Goal: Task Accomplishment & Management: Use online tool/utility

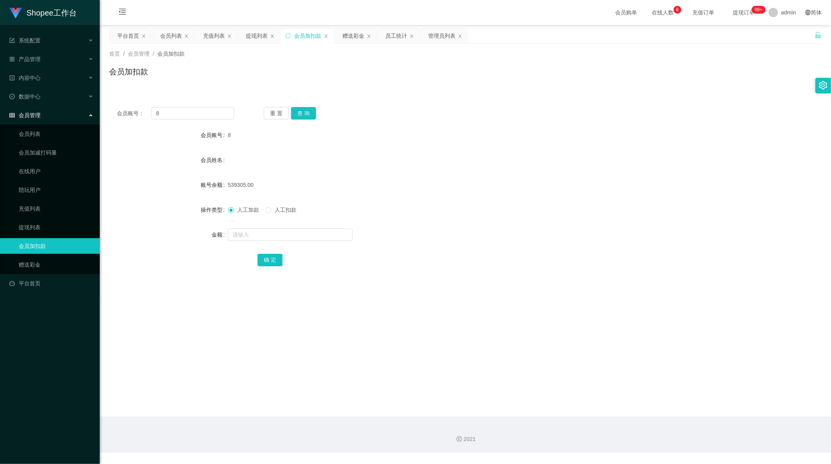
scroll to position [1, 0]
click at [25, 44] on span "系统配置" at bounding box center [24, 40] width 31 height 6
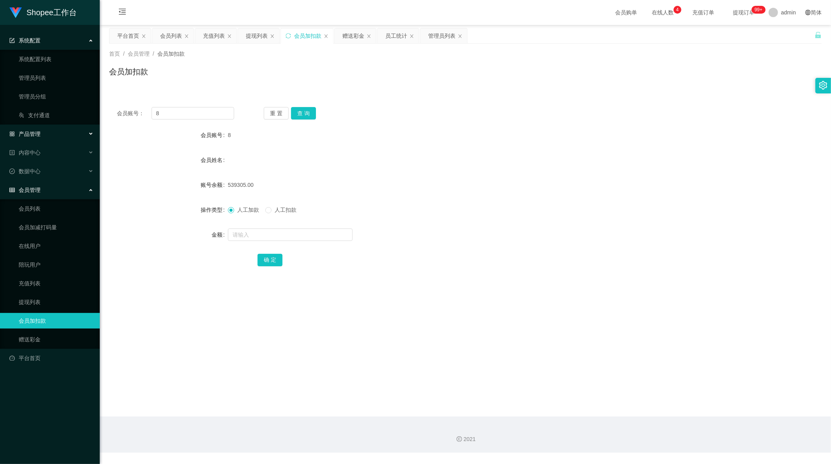
click at [34, 132] on span "产品管理" at bounding box center [24, 134] width 31 height 6
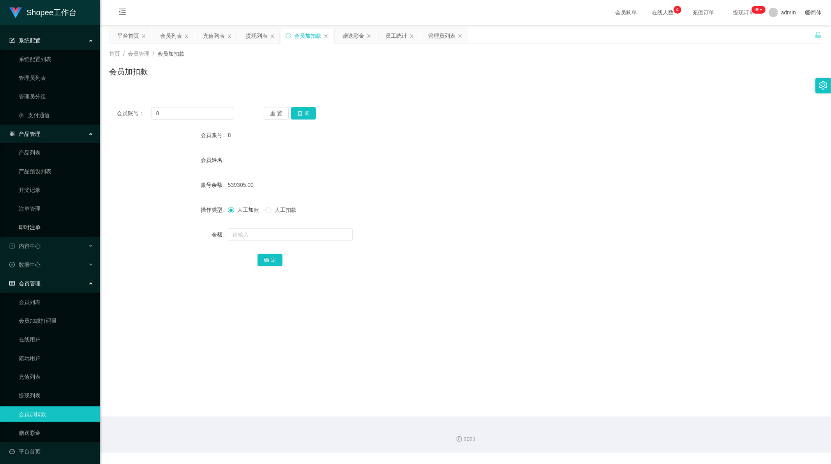
click at [35, 228] on link "即时注单" at bounding box center [56, 228] width 75 height 16
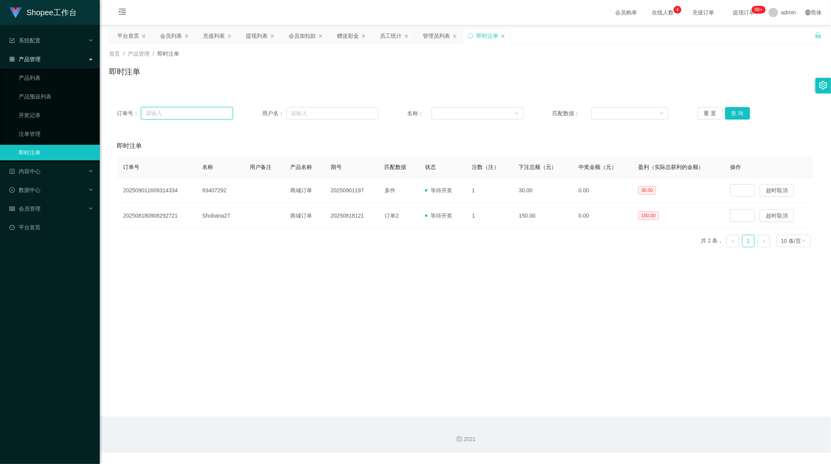
click at [189, 114] on input "text" at bounding box center [187, 113] width 92 height 12
click at [323, 110] on input "text" at bounding box center [332, 113] width 92 height 12
paste input "93407292"
type input "93407292"
click at [741, 108] on button "查 询" at bounding box center [737, 113] width 25 height 12
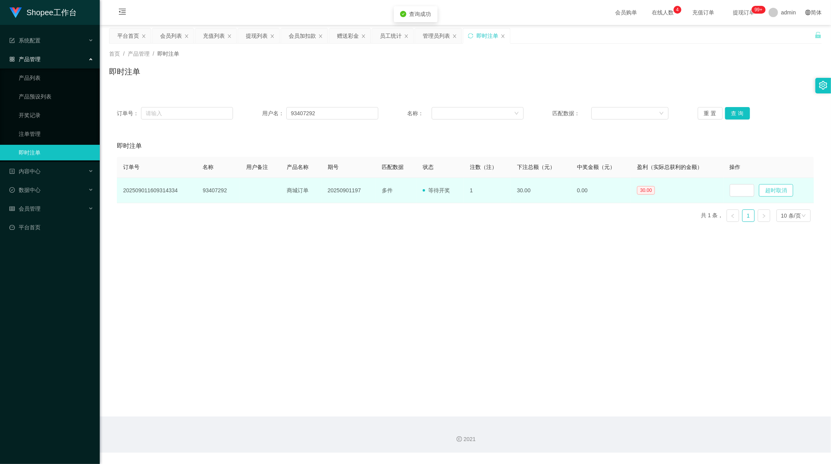
click at [784, 195] on button "超时取消" at bounding box center [776, 190] width 34 height 12
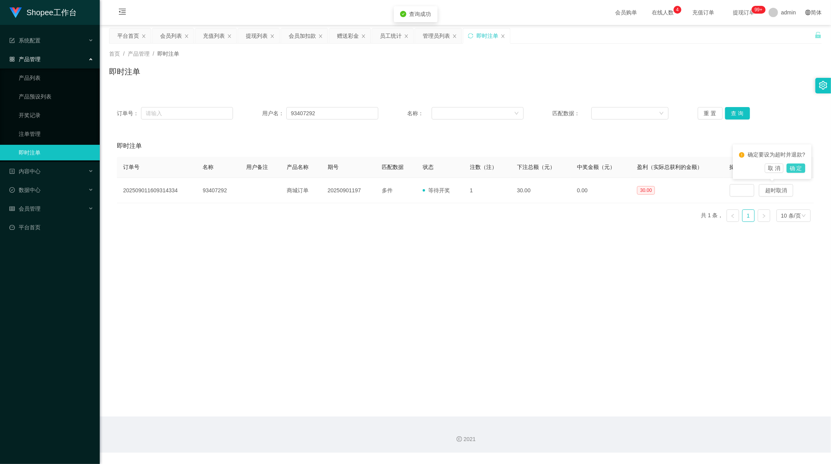
click at [795, 170] on button "确 定" at bounding box center [795, 168] width 19 height 9
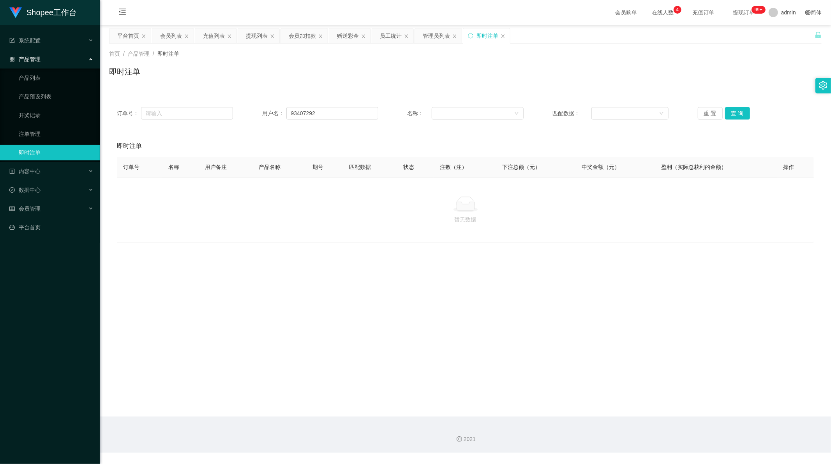
click at [404, 213] on div "暂无数据" at bounding box center [465, 210] width 684 height 27
click at [348, 41] on div "赠送彩金" at bounding box center [348, 35] width 22 height 15
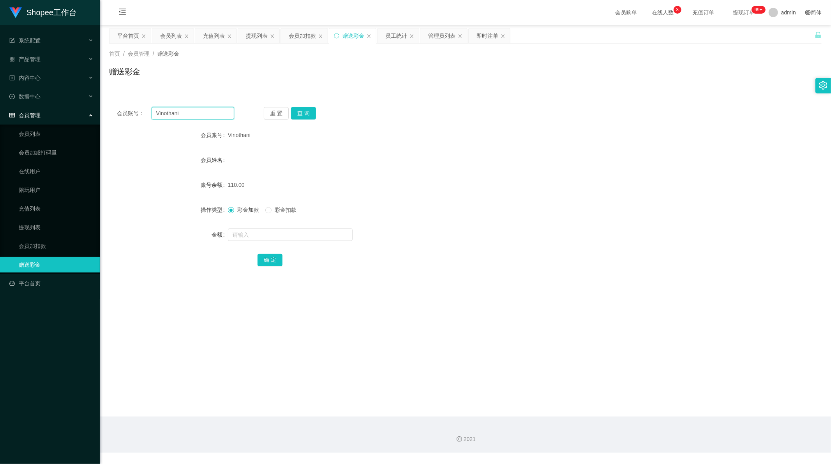
click at [196, 114] on input "Vinothani" at bounding box center [193, 113] width 83 height 12
paste input "Dtjz008"
type input "Dtjz008"
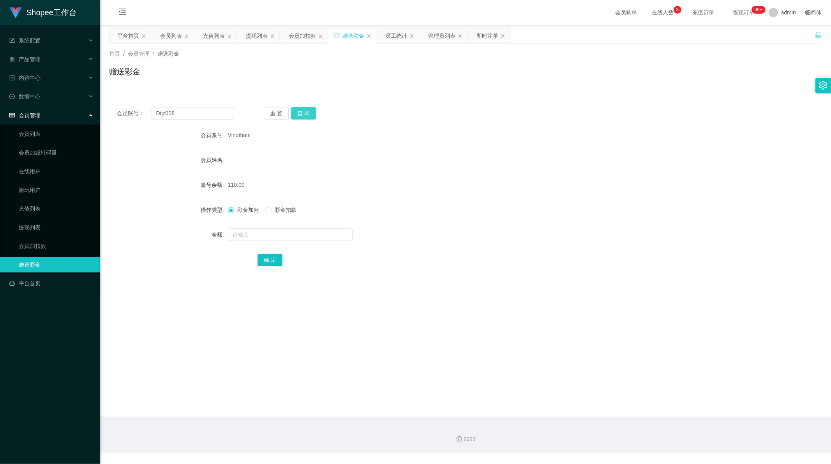
click at [306, 112] on button "查 询" at bounding box center [303, 113] width 25 height 12
click at [250, 234] on input "text" at bounding box center [290, 235] width 125 height 12
type input "100"
click at [270, 264] on button "确 定" at bounding box center [269, 260] width 25 height 12
